Goal: Task Accomplishment & Management: Manage account settings

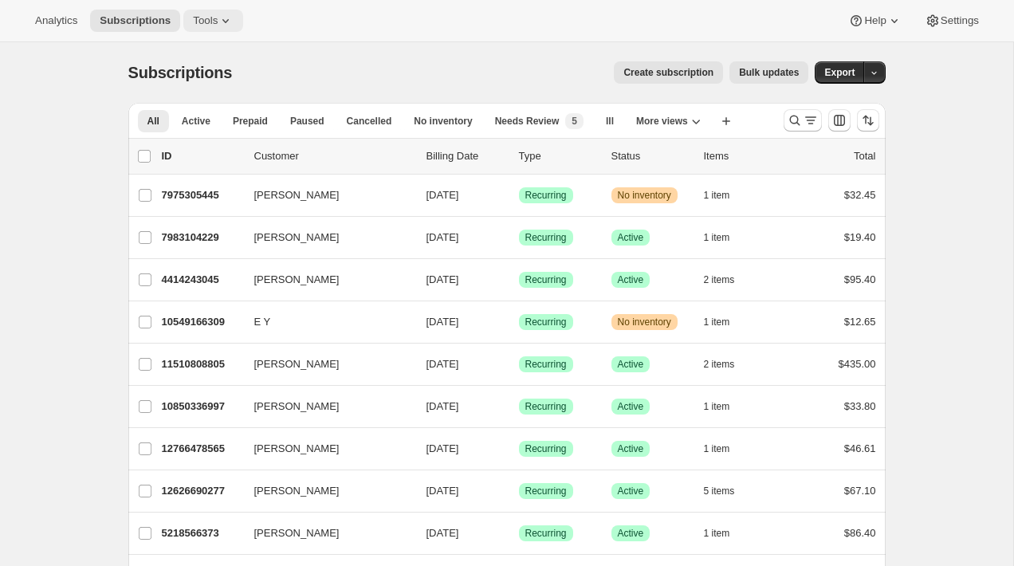
click at [227, 31] on button "Tools" at bounding box center [213, 21] width 60 height 22
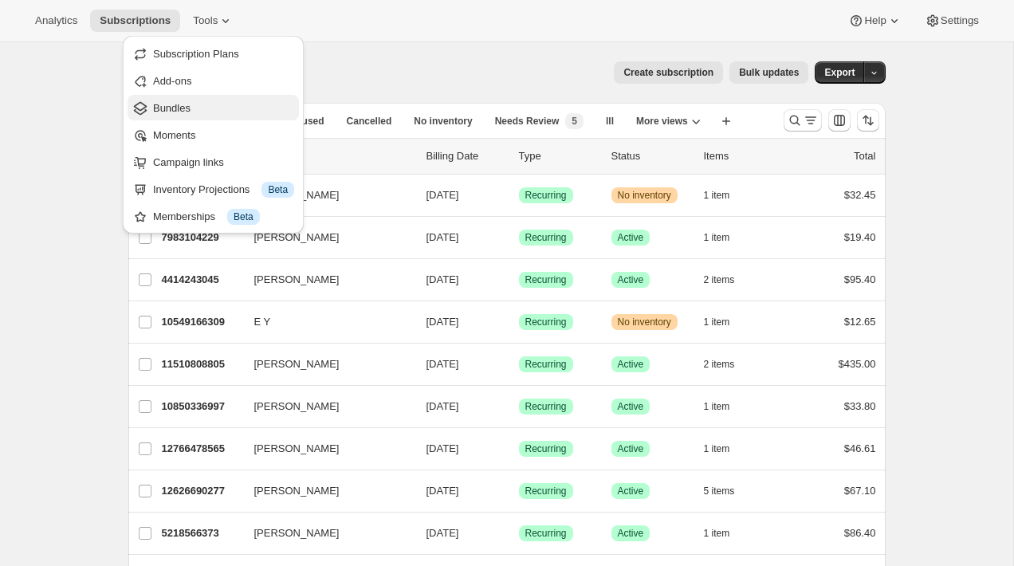
click at [207, 96] on button "Bundles" at bounding box center [213, 108] width 171 height 26
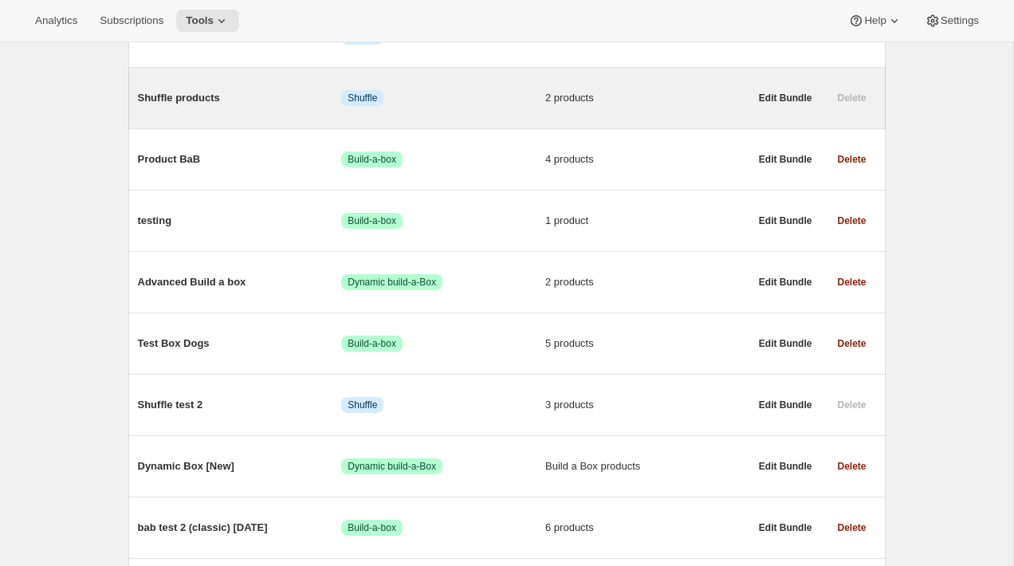
scroll to position [331, 0]
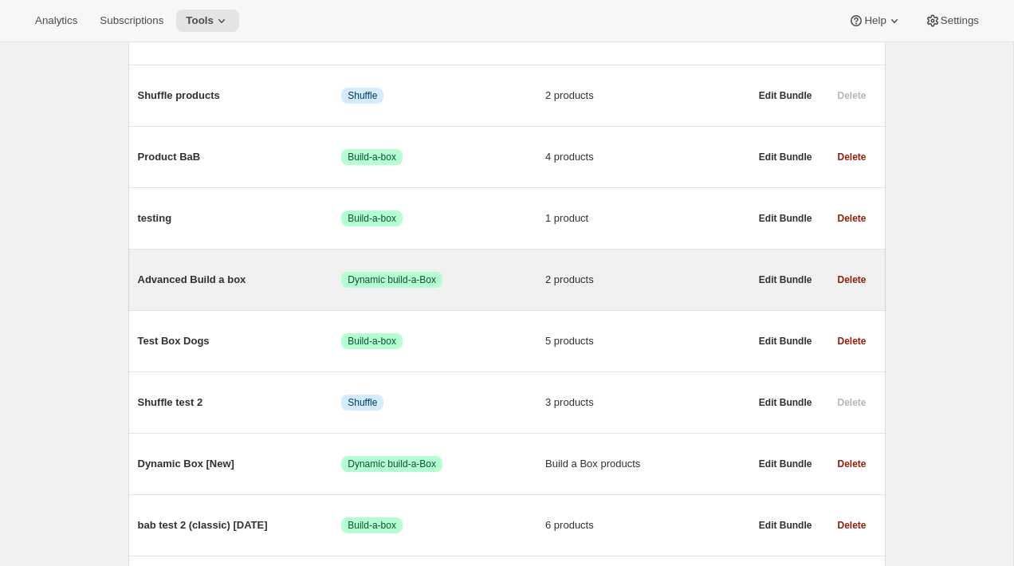
click at [202, 281] on span "Advanced Build a box" at bounding box center [240, 280] width 204 height 16
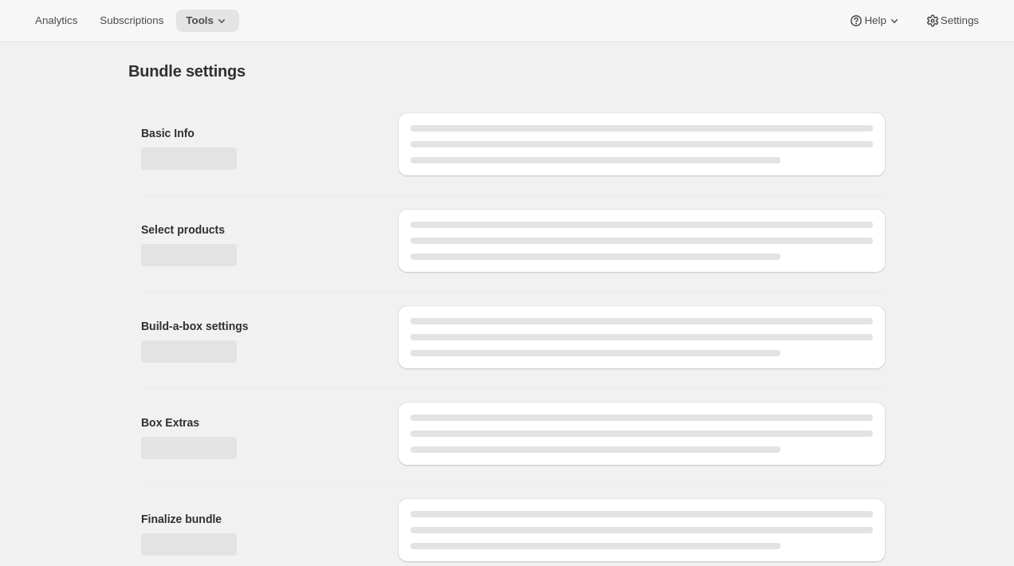
type input "Advanced Build a box"
radio input "true"
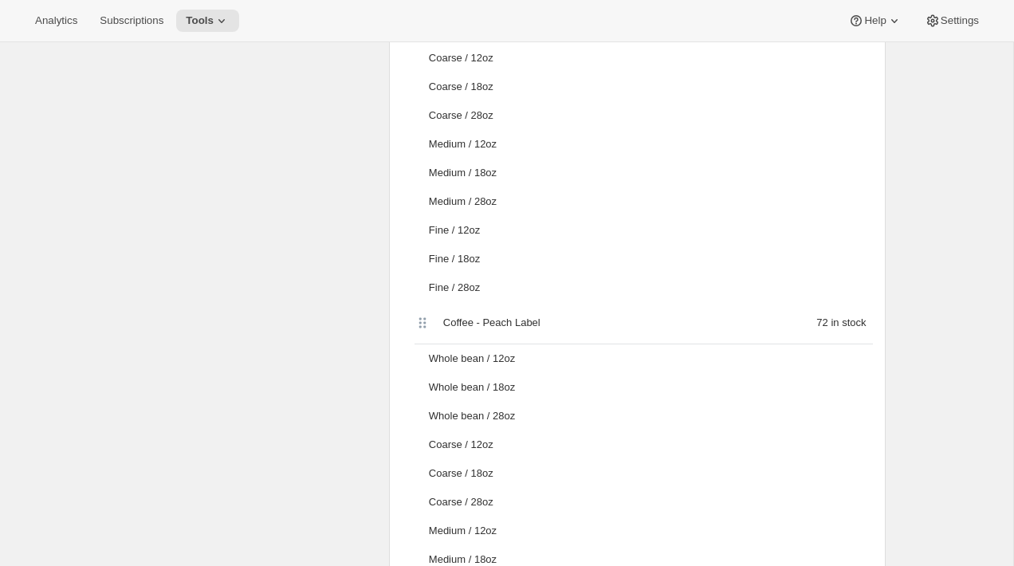
scroll to position [911, 0]
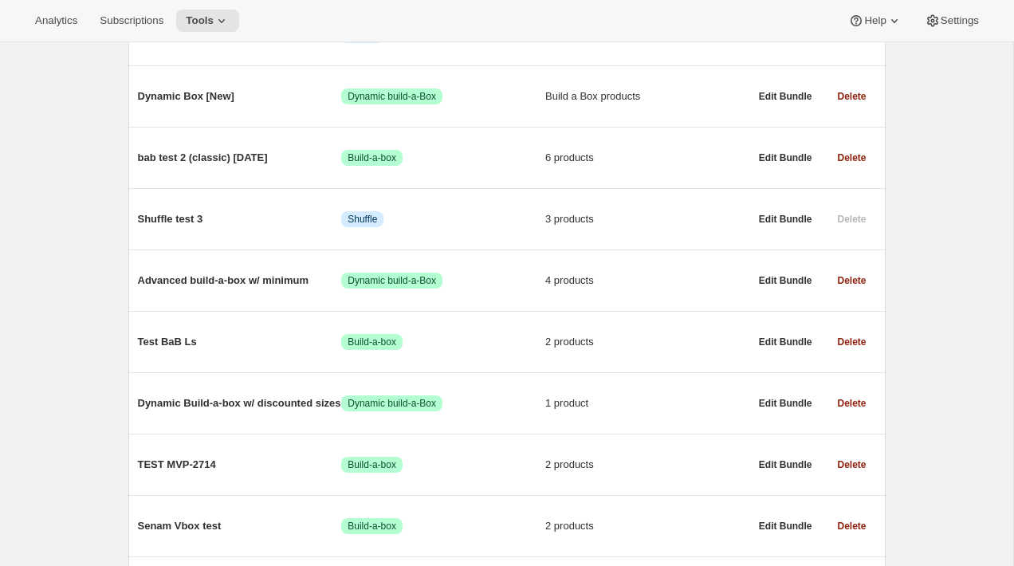
scroll to position [701, 0]
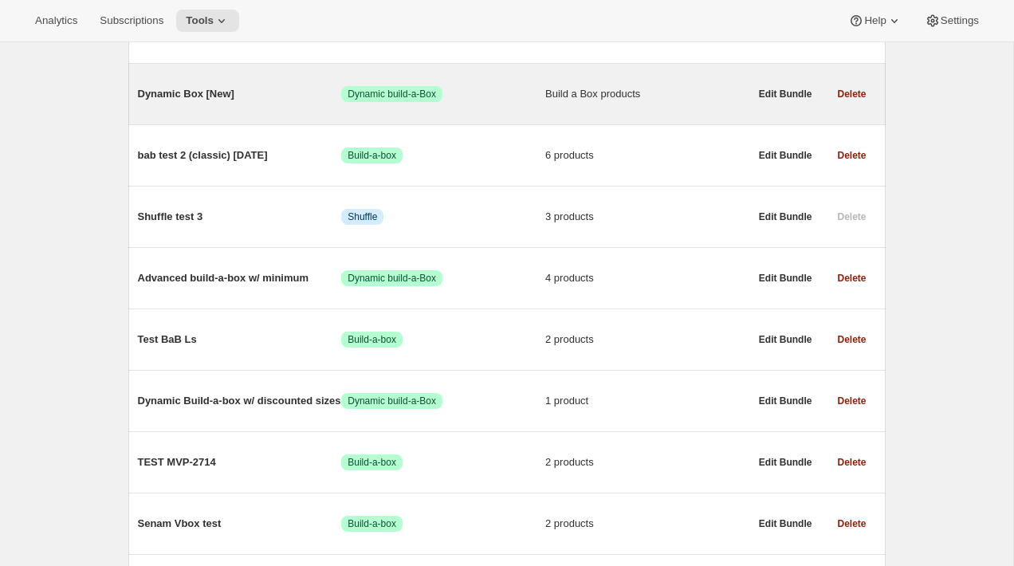
click at [199, 97] on span "Dynamic Box [New]" at bounding box center [240, 94] width 204 height 16
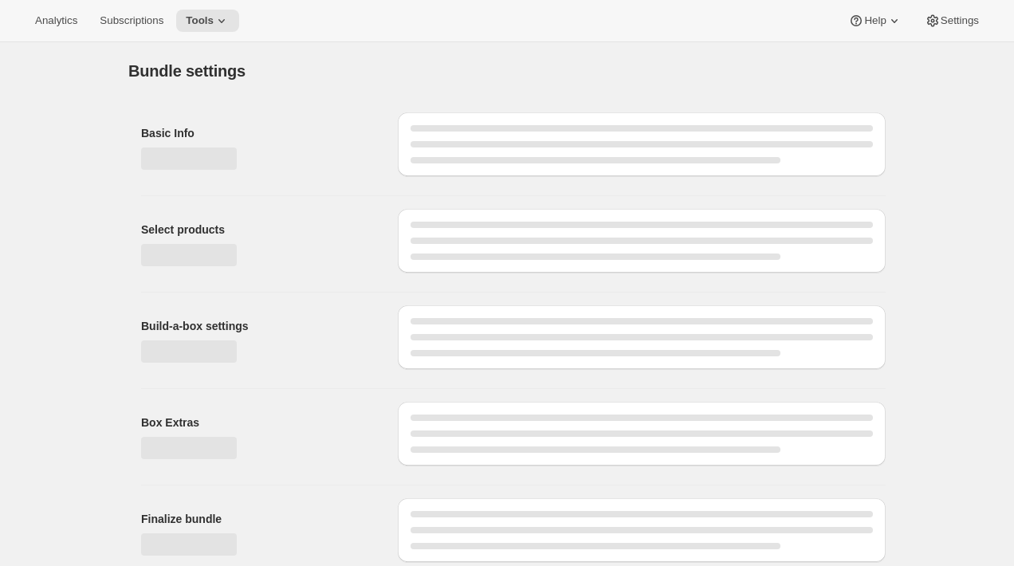
type input "Dynamic Box [New]"
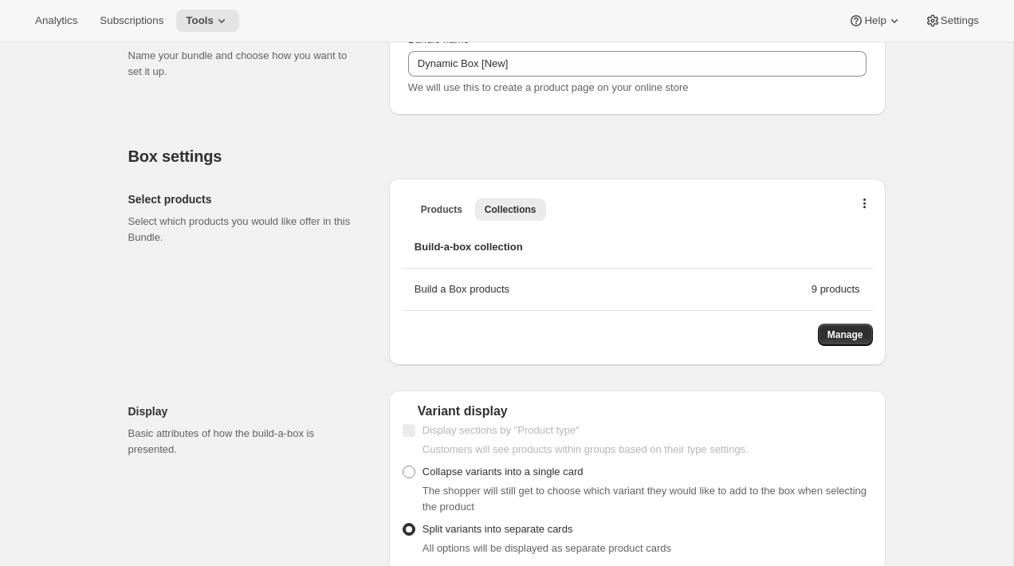
scroll to position [376, 0]
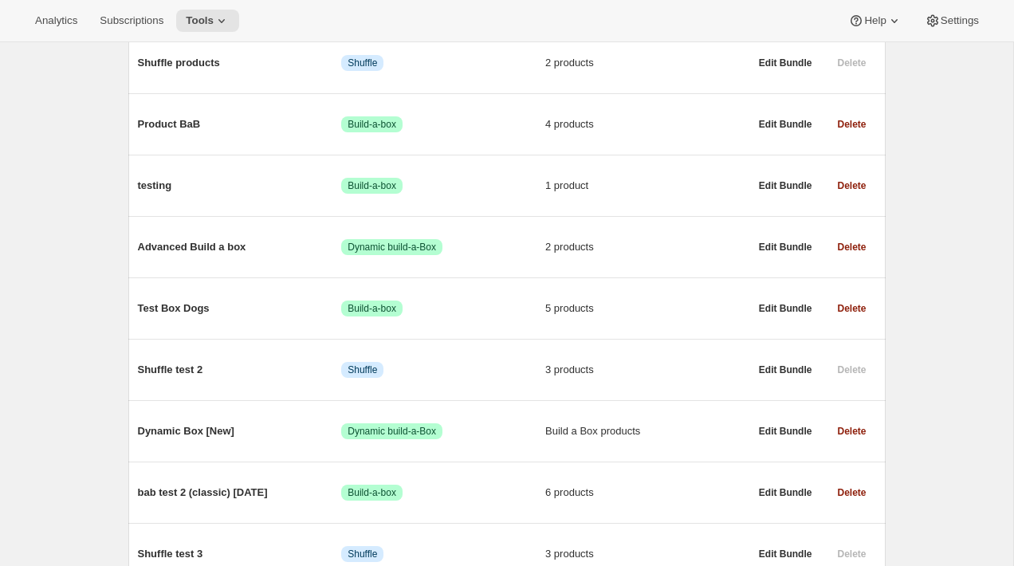
scroll to position [358, 0]
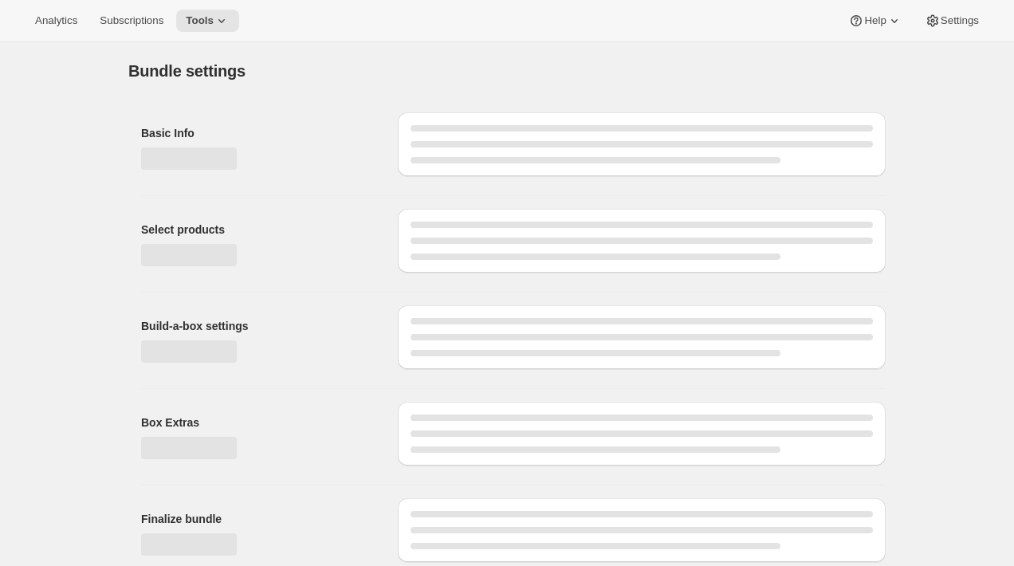
type input "Dynamic Box [New]"
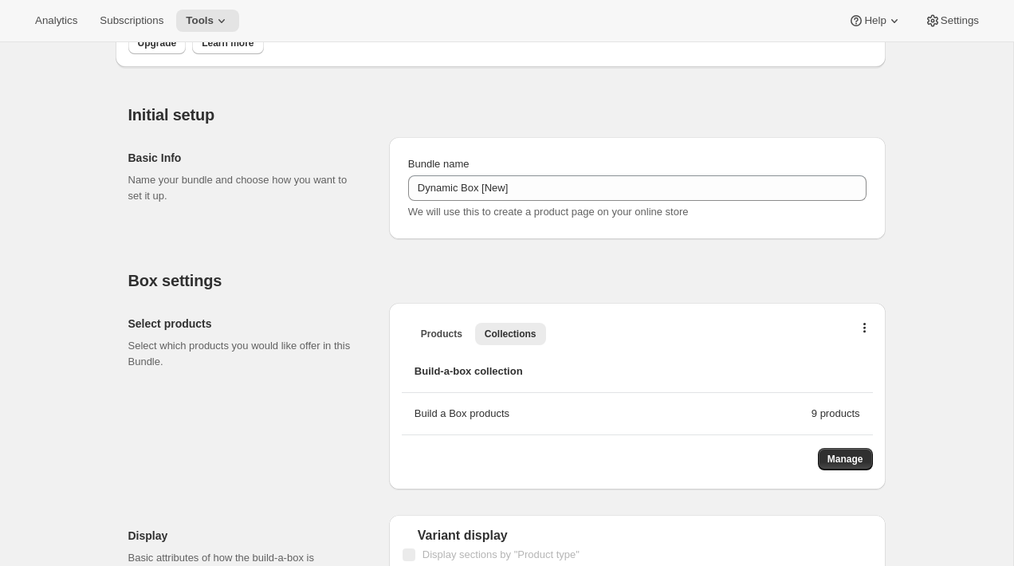
scroll to position [256, 0]
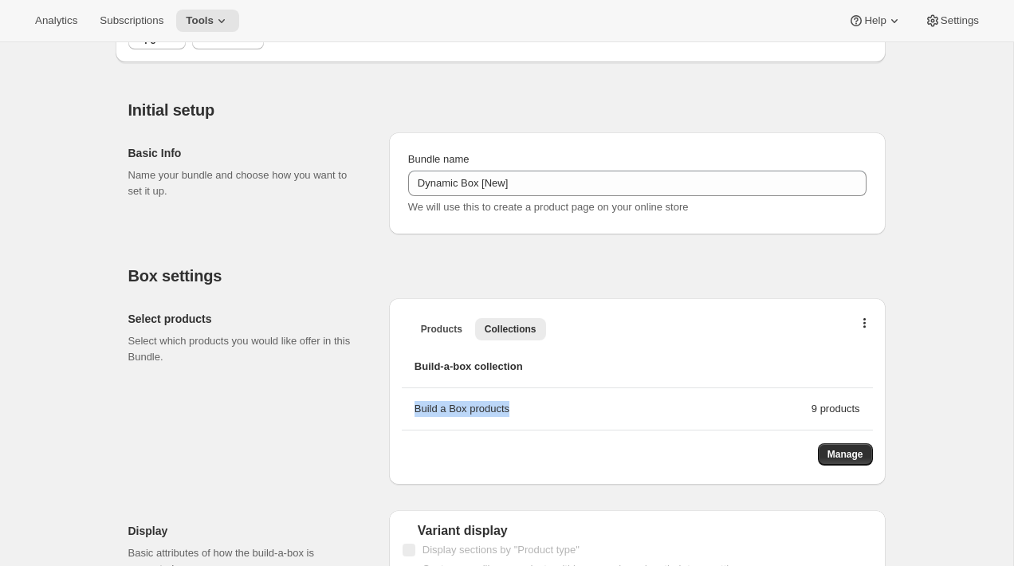
drag, startPoint x: 541, startPoint y: 410, endPoint x: 406, endPoint y: 402, distance: 135.7
click at [406, 402] on li "Build a Box products 9 products" at bounding box center [637, 409] width 471 height 42
click at [530, 395] on li "Build a Box products 9 products" at bounding box center [637, 409] width 471 height 42
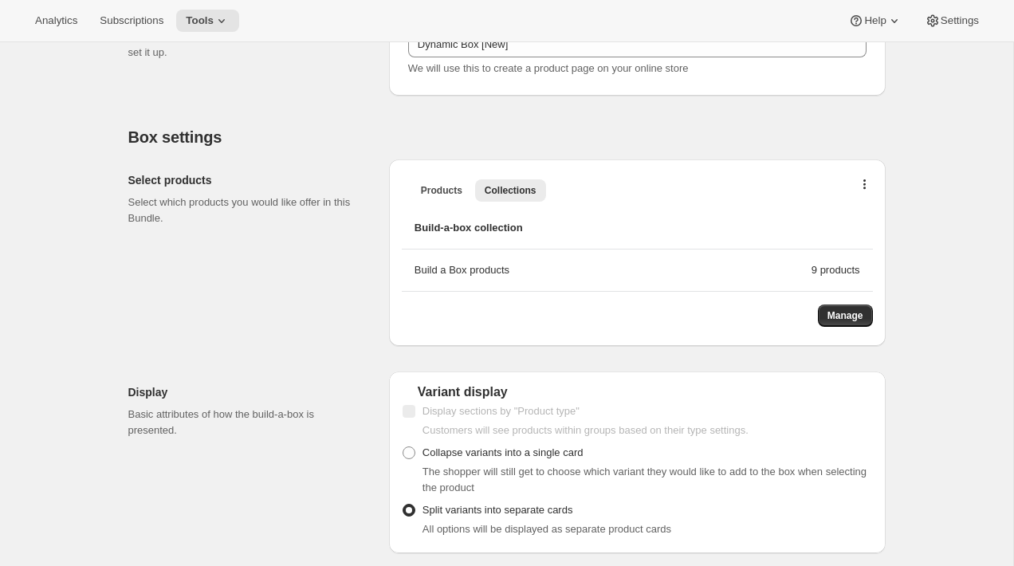
scroll to position [361, 0]
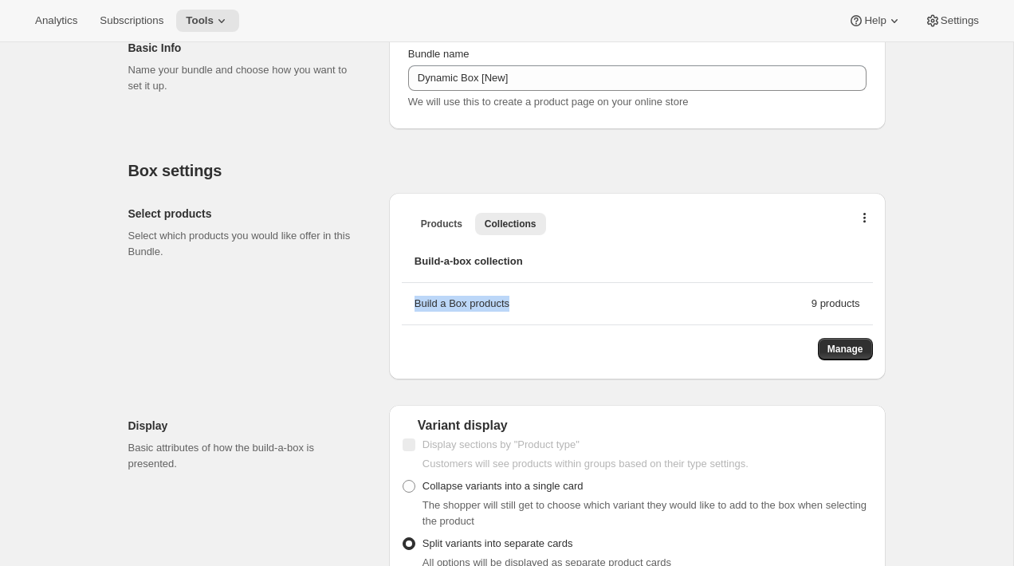
drag, startPoint x: 528, startPoint y: 304, endPoint x: 411, endPoint y: 305, distance: 117.2
click at [411, 305] on li "Build a Box products 9 products" at bounding box center [637, 304] width 471 height 42
click at [430, 304] on div "Build a Box products" at bounding box center [612, 304] width 397 height 16
click at [433, 303] on div "Build a Box products" at bounding box center [612, 304] width 397 height 16
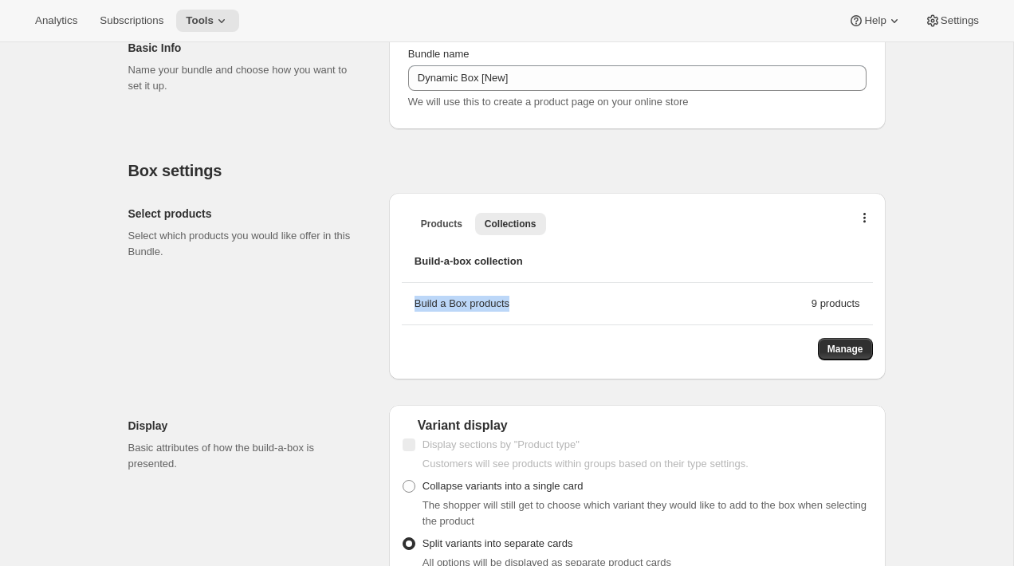
drag, startPoint x: 433, startPoint y: 303, endPoint x: 493, endPoint y: 306, distance: 59.9
click at [493, 306] on div "Build a Box products" at bounding box center [612, 304] width 397 height 16
click at [843, 346] on span "Manage" at bounding box center [845, 349] width 36 height 13
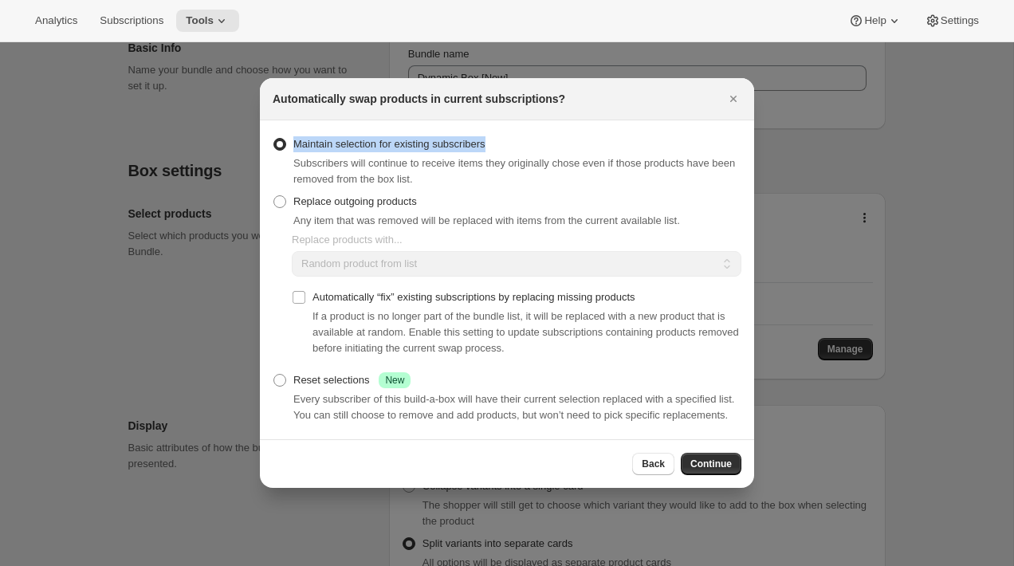
drag, startPoint x: 503, startPoint y: 142, endPoint x: 293, endPoint y: 134, distance: 209.8
click at [293, 134] on div "Maintain selection for existing subscribers Subscribers will continue to receiv…" at bounding box center [507, 160] width 469 height 54
click at [512, 167] on div "Subscribers will continue to receive items they originally chose even if those …" at bounding box center [517, 171] width 448 height 32
click at [324, 372] on div "Reset selections Success New" at bounding box center [351, 380] width 117 height 16
click at [274, 374] on input "Reset selections Success New" at bounding box center [273, 374] width 1 height 1
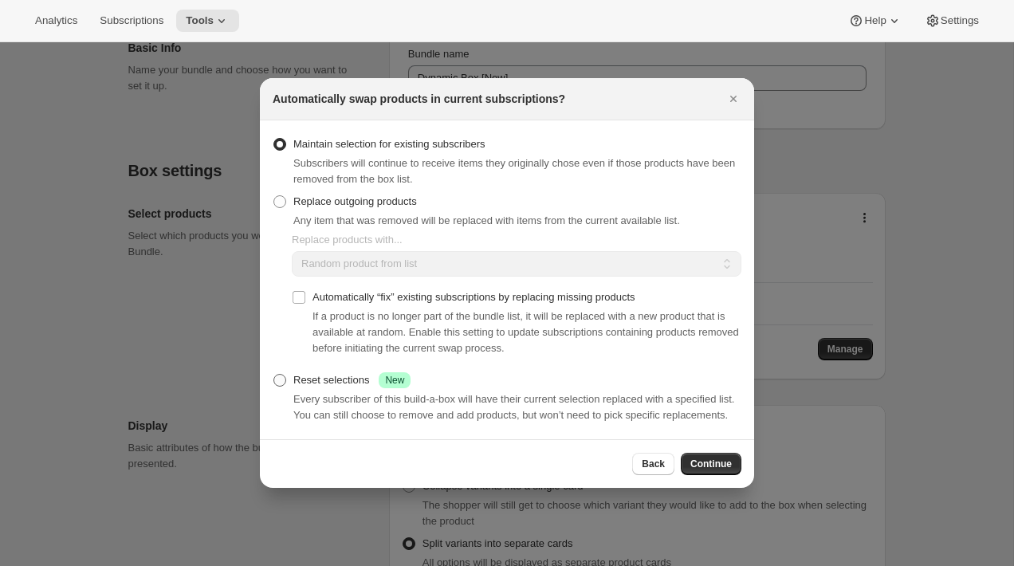
radio input "true"
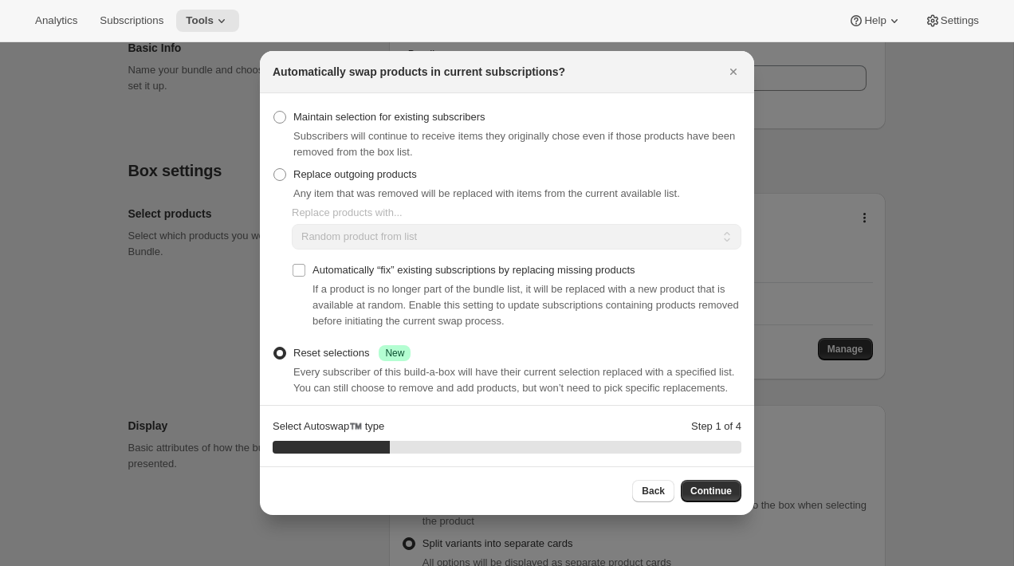
scroll to position [24, 0]
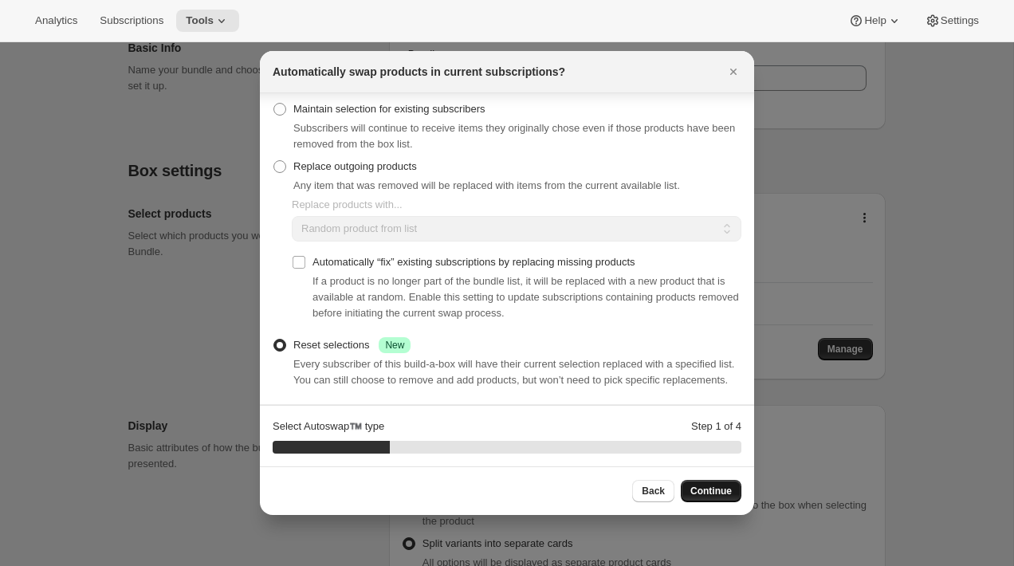
click at [711, 497] on span "Continue" at bounding box center [710, 491] width 41 height 13
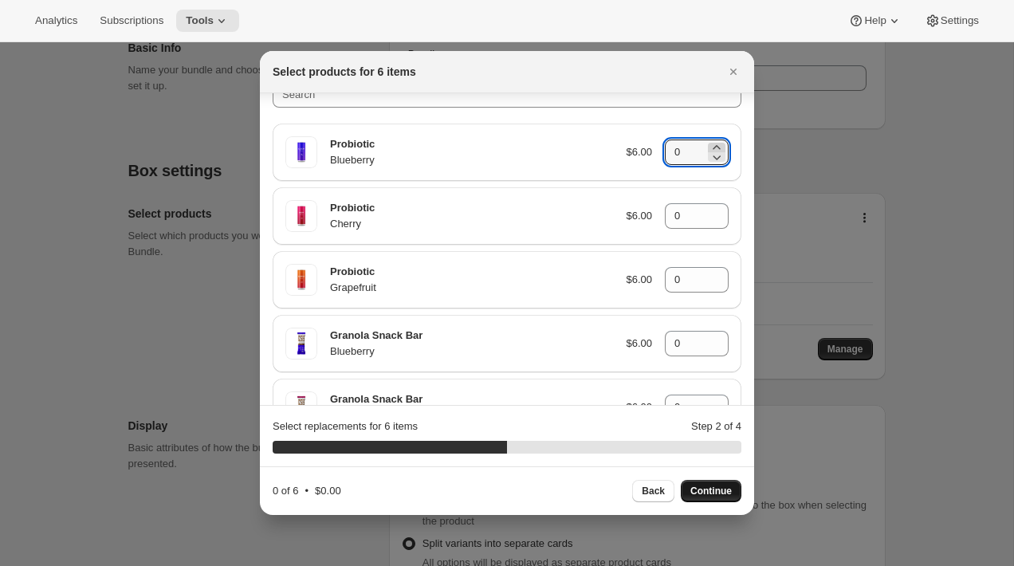
click at [716, 148] on div ":rjm:" at bounding box center [717, 152] width 18 height 19
click at [713, 144] on icon ":rjm:" at bounding box center [717, 147] width 16 height 16
type input "1"
click at [714, 273] on icon ":rjm:" at bounding box center [717, 275] width 16 height 16
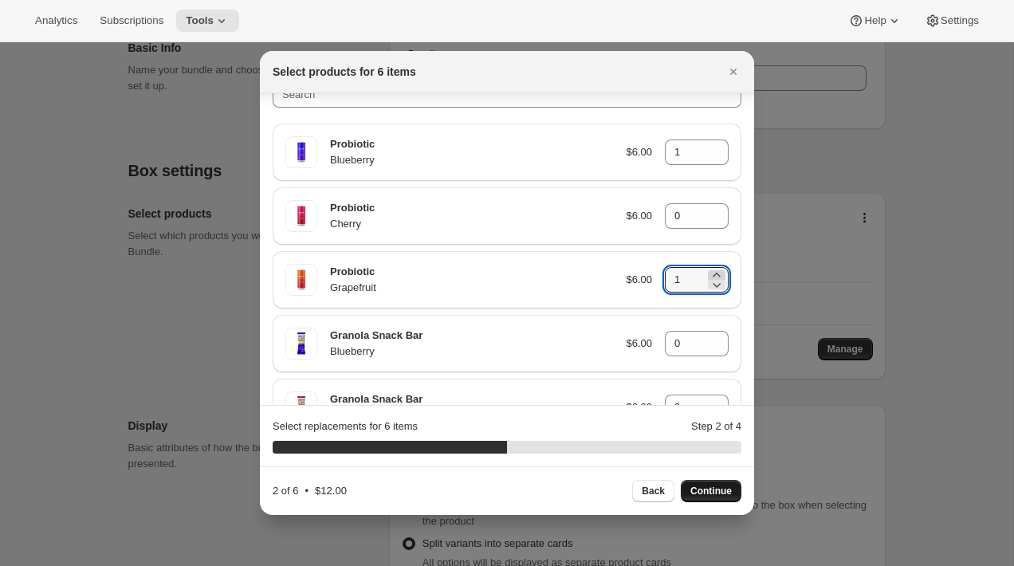
type input "2"
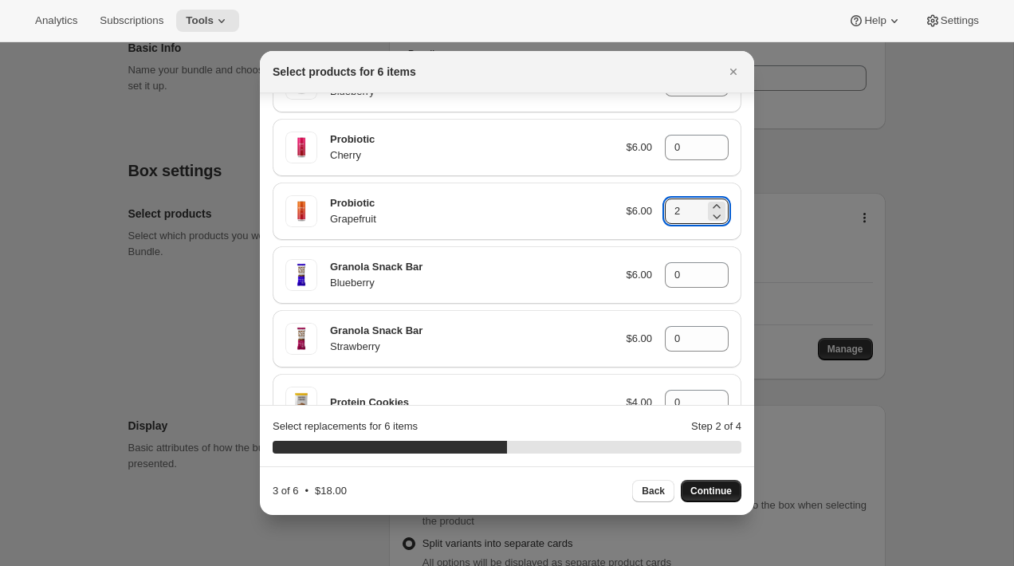
scroll to position [105, 0]
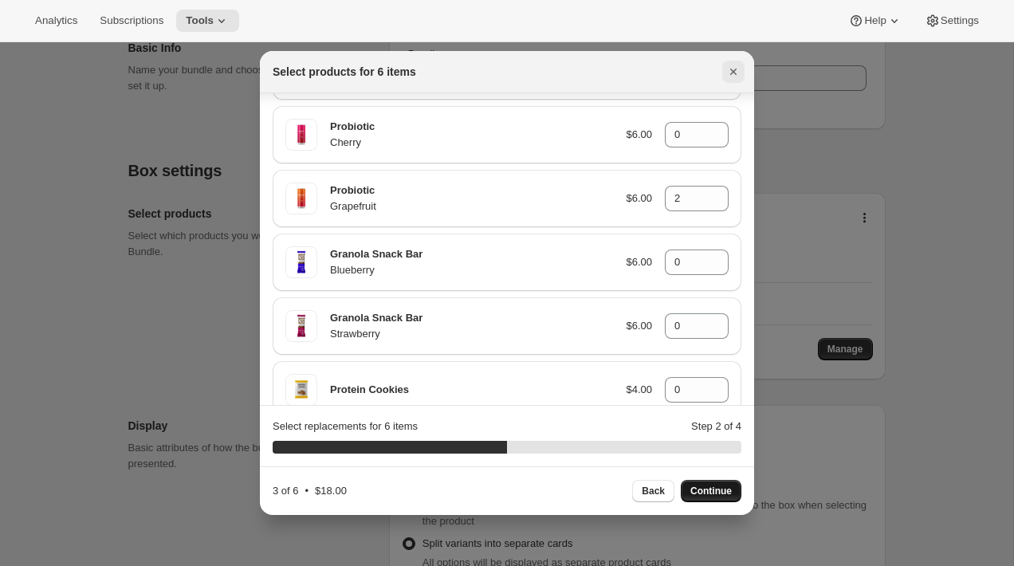
click at [731, 65] on icon "Close" at bounding box center [733, 72] width 16 height 16
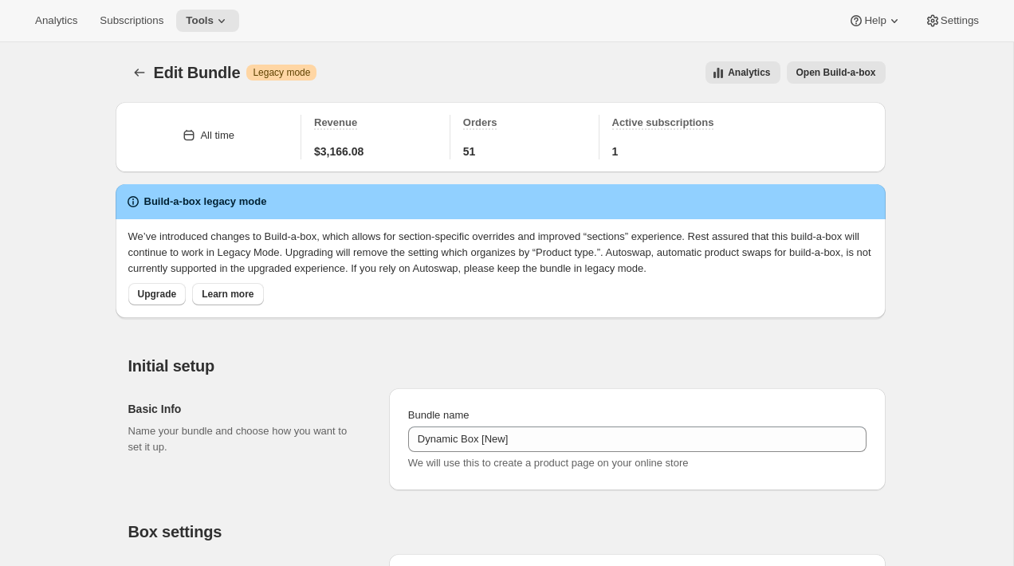
scroll to position [361, 0]
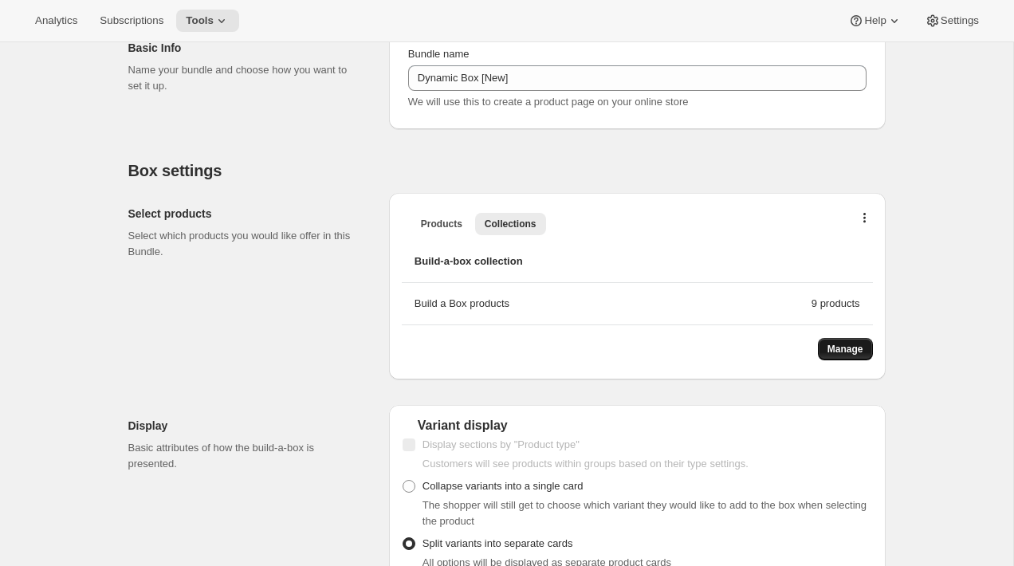
click at [838, 351] on span "Manage" at bounding box center [845, 349] width 36 height 13
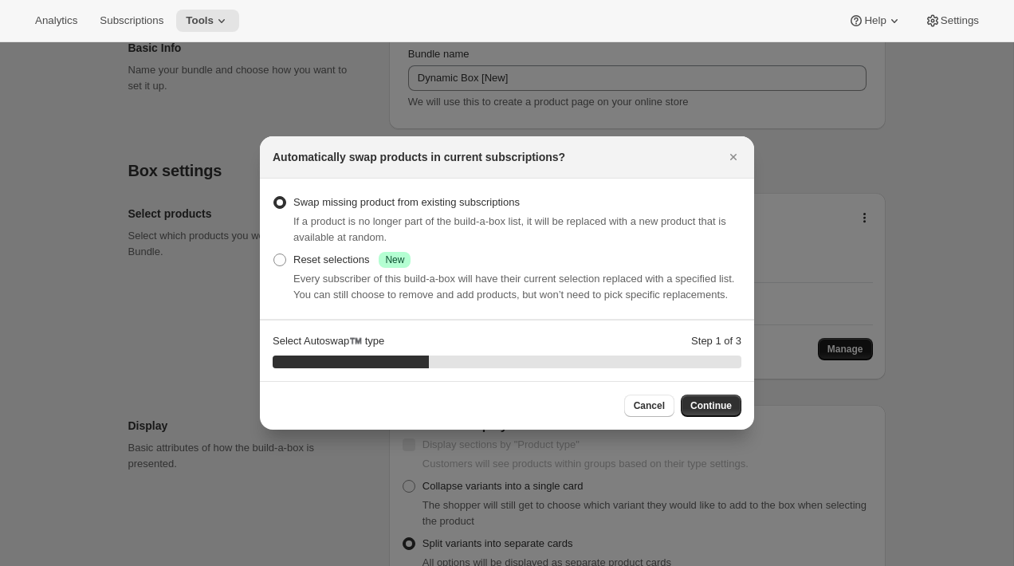
scroll to position [0, 0]
click at [343, 257] on div "Reset selections Success New" at bounding box center [351, 260] width 117 height 16
click at [274, 254] on input "Reset selections Success New" at bounding box center [273, 253] width 1 height 1
radio input "true"
click at [712, 412] on span "Continue" at bounding box center [710, 405] width 41 height 13
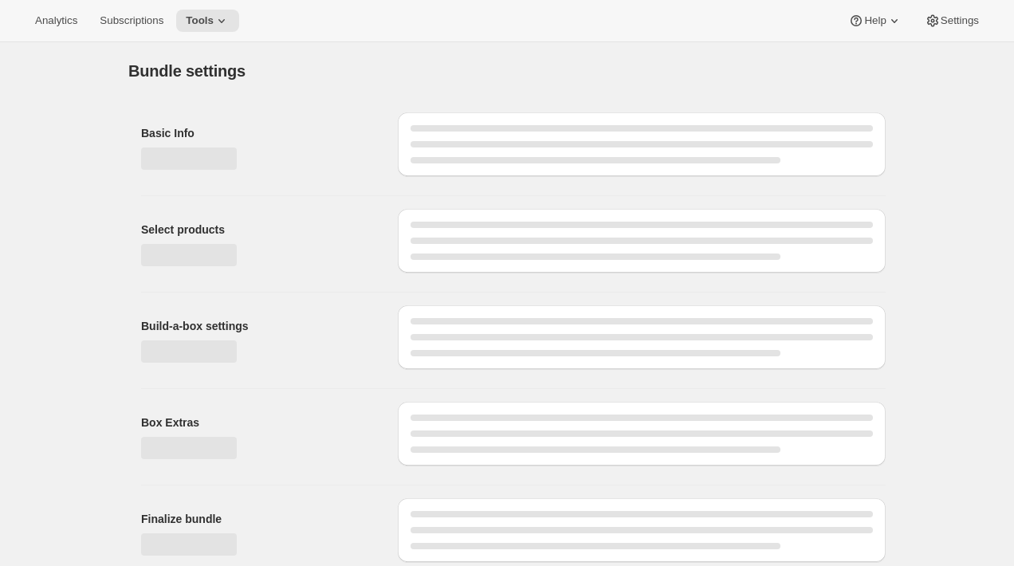
type input "Dynamic Box [New]"
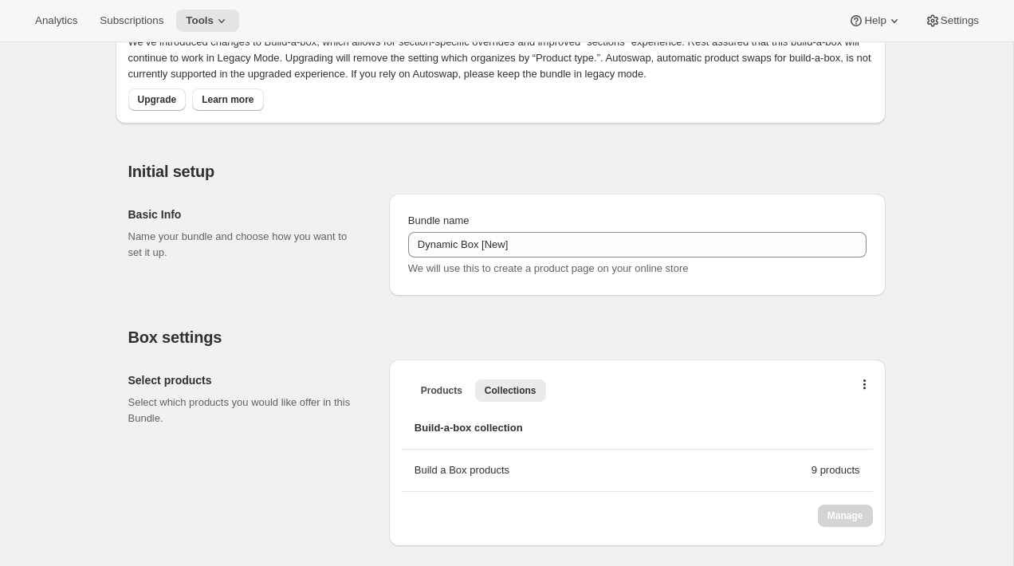
scroll to position [294, 0]
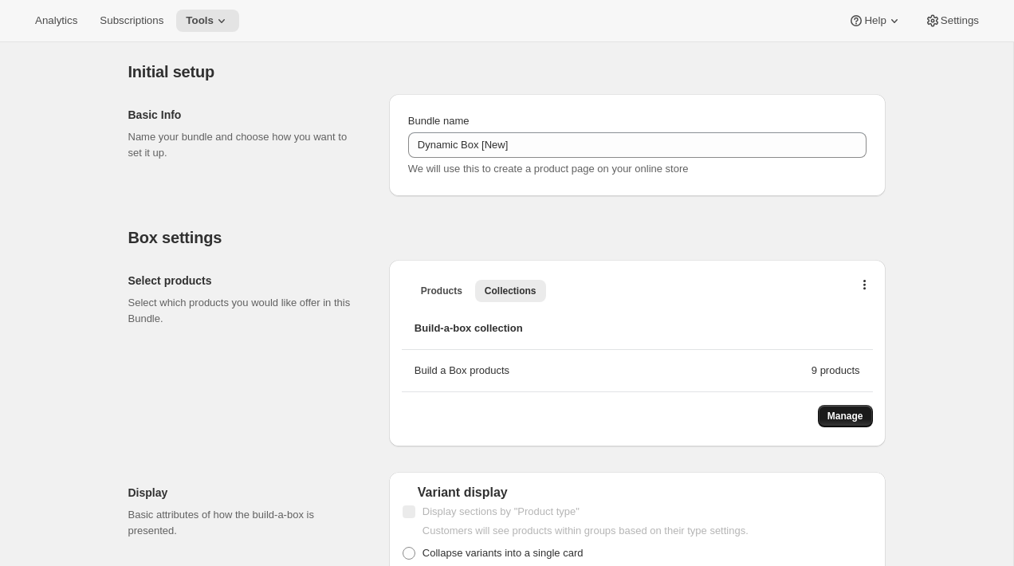
click at [846, 411] on span "Manage" at bounding box center [845, 416] width 36 height 13
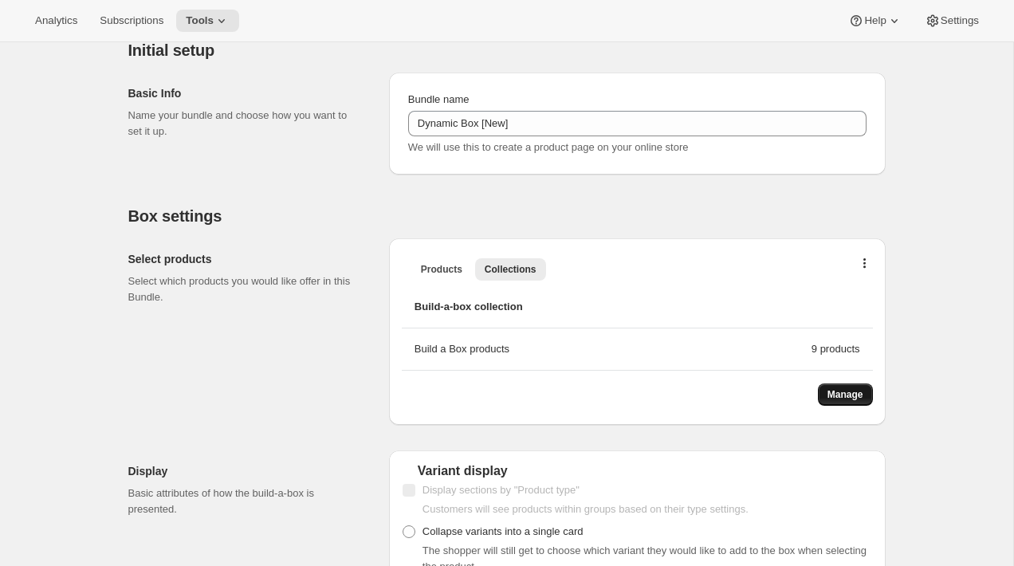
scroll to position [300, 0]
